Goal: Use online tool/utility: Utilize a website feature to perform a specific function

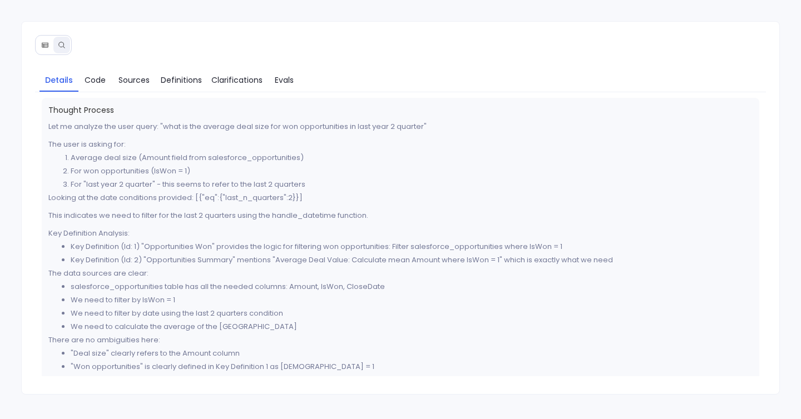
click at [287, 87] on link "Evals" at bounding box center [284, 79] width 33 height 23
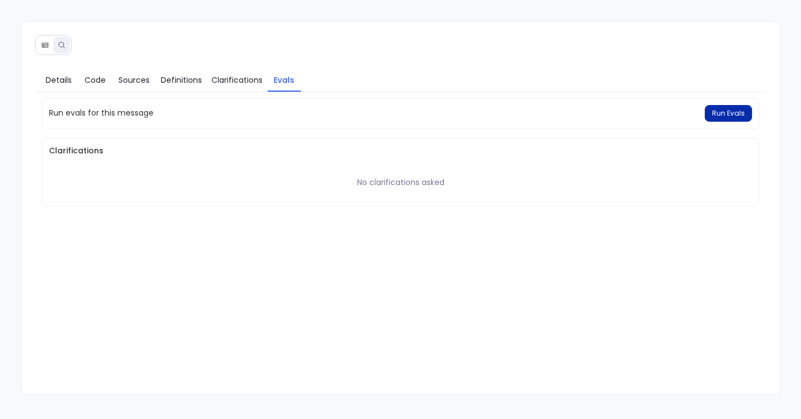
click at [728, 110] on span "Run Evals" at bounding box center [728, 113] width 33 height 9
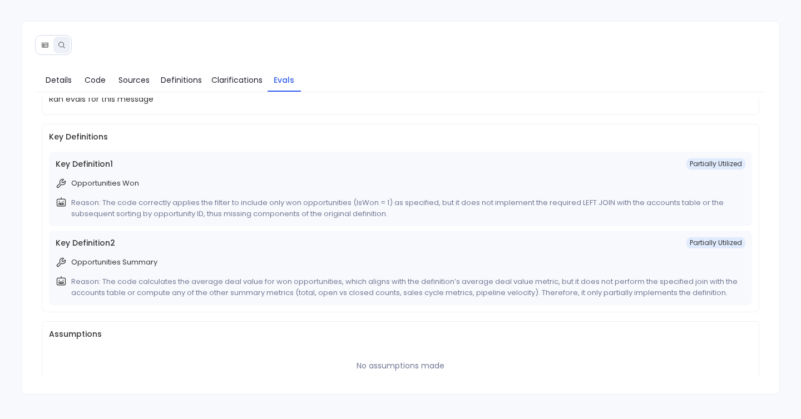
scroll to position [105, 0]
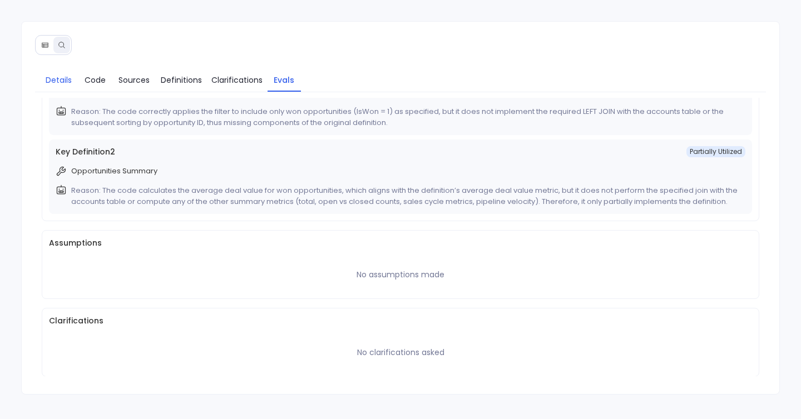
click at [66, 82] on span "Details" at bounding box center [59, 80] width 26 height 12
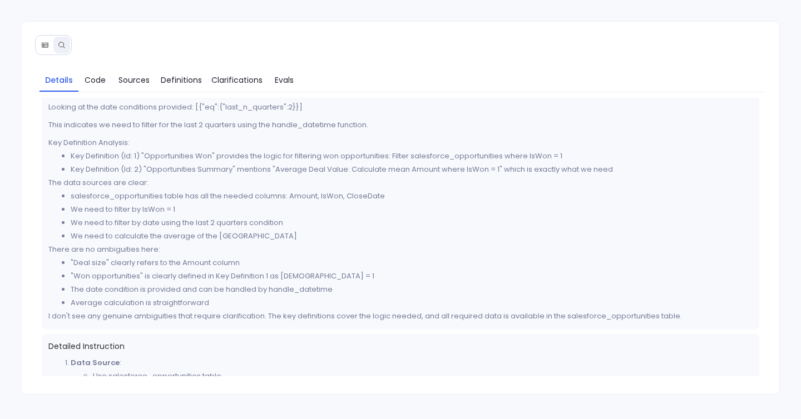
scroll to position [0, 0]
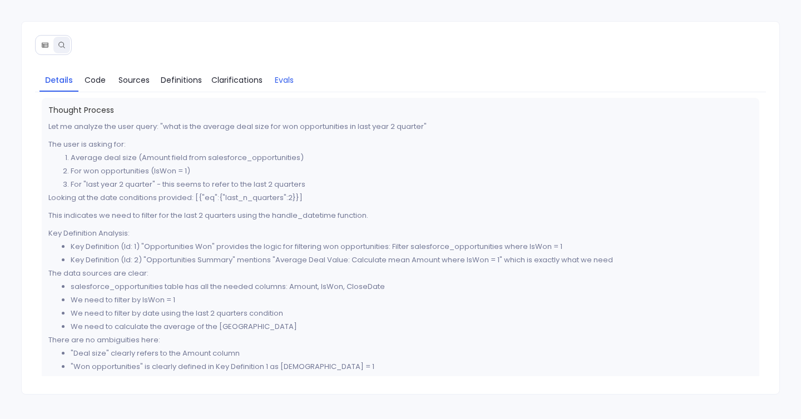
click at [287, 77] on span "Evals" at bounding box center [284, 80] width 19 height 12
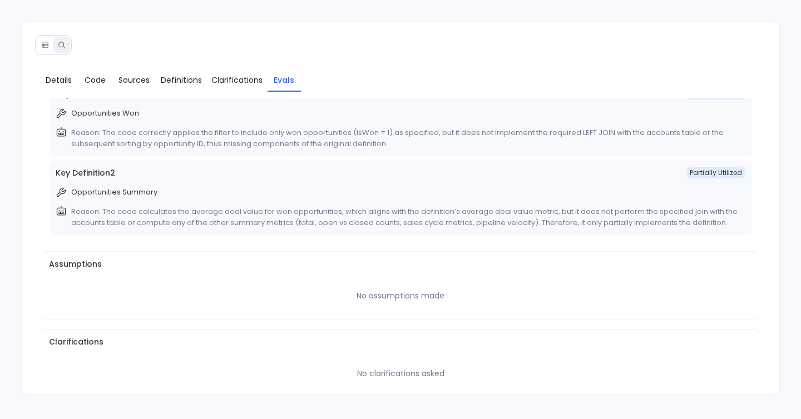
scroll to position [86, 0]
click at [284, 166] on div "Key Definition 2 Partially Utilized" at bounding box center [401, 172] width 690 height 12
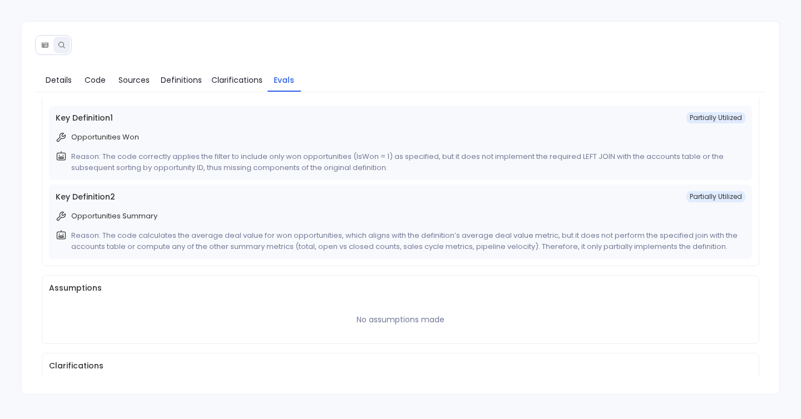
scroll to position [61, 0]
click at [96, 244] on p "Reason: The code calculates the average deal value for won opportunities, which…" at bounding box center [406, 240] width 670 height 22
click at [117, 242] on p "Reason: The code calculates the average deal value for won opportunities, which…" at bounding box center [406, 240] width 670 height 22
click at [176, 248] on p "Reason: The code calculates the average deal value for won opportunities, which…" at bounding box center [406, 240] width 670 height 22
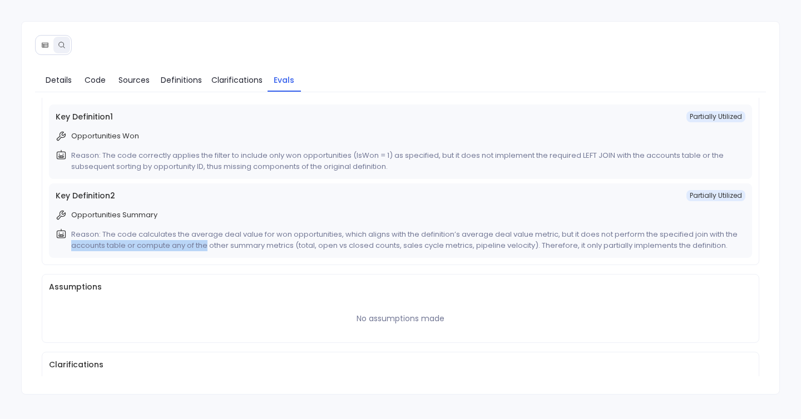
click at [205, 248] on p "Reason: The code calculates the average deal value for won opportunities, which…" at bounding box center [406, 240] width 670 height 22
click at [234, 248] on p "Reason: The code calculates the average deal value for won opportunities, which…" at bounding box center [406, 240] width 670 height 22
click at [294, 245] on p "Reason: The code calculates the average deal value for won opportunities, which…" at bounding box center [406, 240] width 670 height 22
click at [103, 234] on p "Reason: The code calculates the average deal value for won opportunities, which…" at bounding box center [406, 240] width 670 height 22
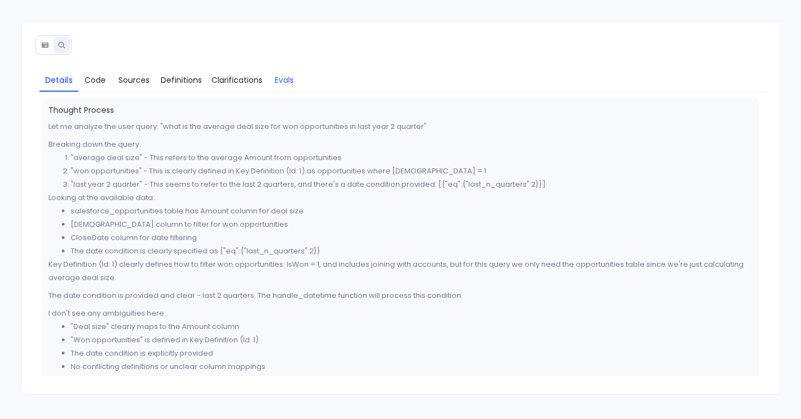
click at [283, 76] on span "Evals" at bounding box center [284, 80] width 19 height 12
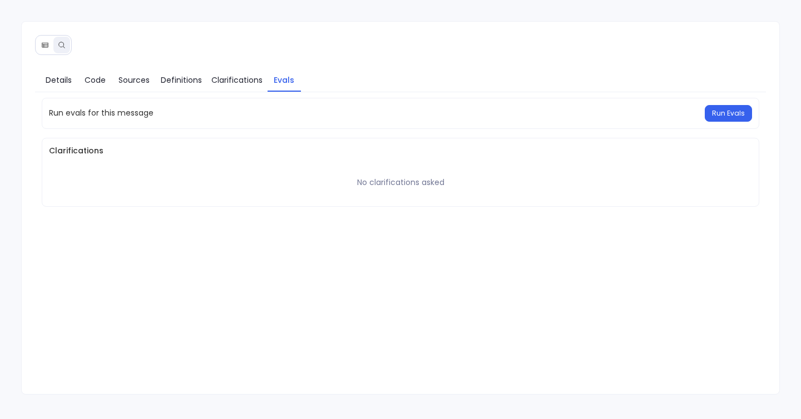
click at [720, 124] on div "Run evals for this message Run Evals" at bounding box center [401, 113] width 718 height 31
click at [720, 116] on span "Run Evals" at bounding box center [728, 113] width 33 height 9
